Goal: Navigation & Orientation: Find specific page/section

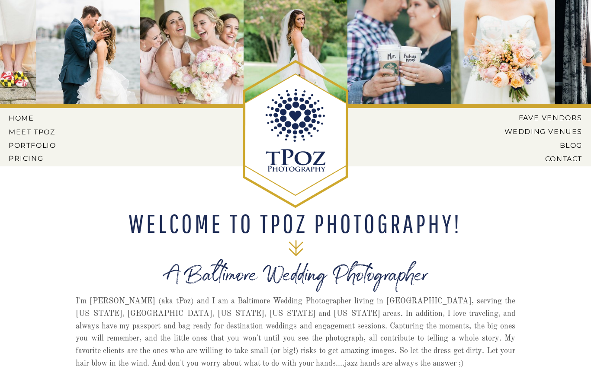
click at [39, 143] on nav "PORTFOLIO" at bounding box center [33, 145] width 49 height 8
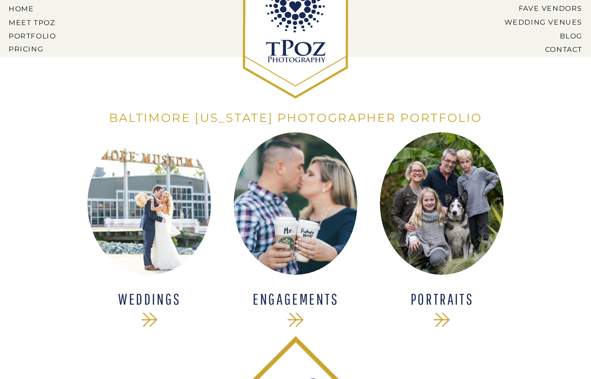
scroll to position [112, 0]
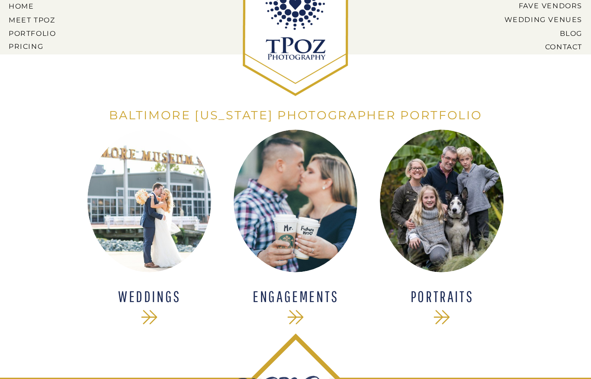
click at [135, 201] on div at bounding box center [149, 201] width 124 height 143
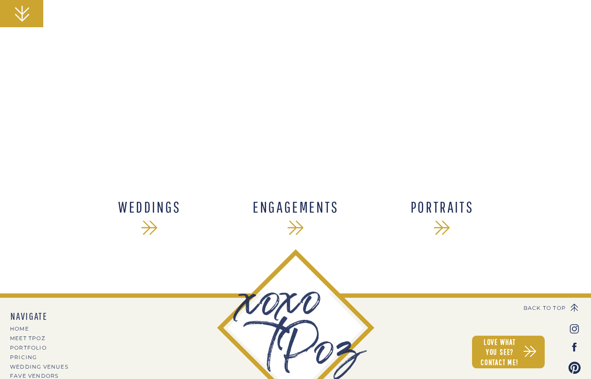
scroll to position [13434, 0]
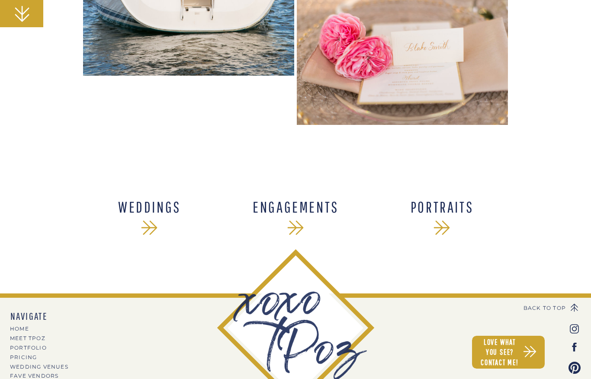
click at [311, 212] on h1 "ENGAGEMENTS" at bounding box center [295, 207] width 113 height 16
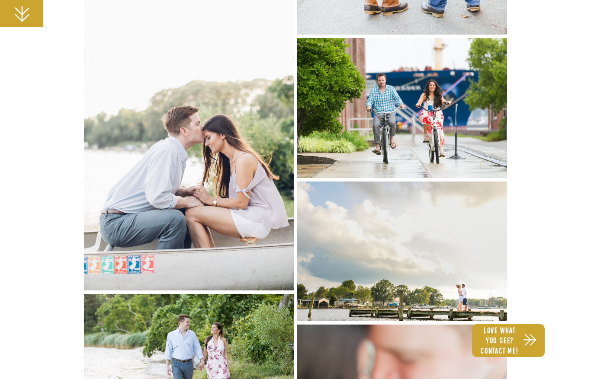
scroll to position [4828, 0]
